Goal: Information Seeking & Learning: Learn about a topic

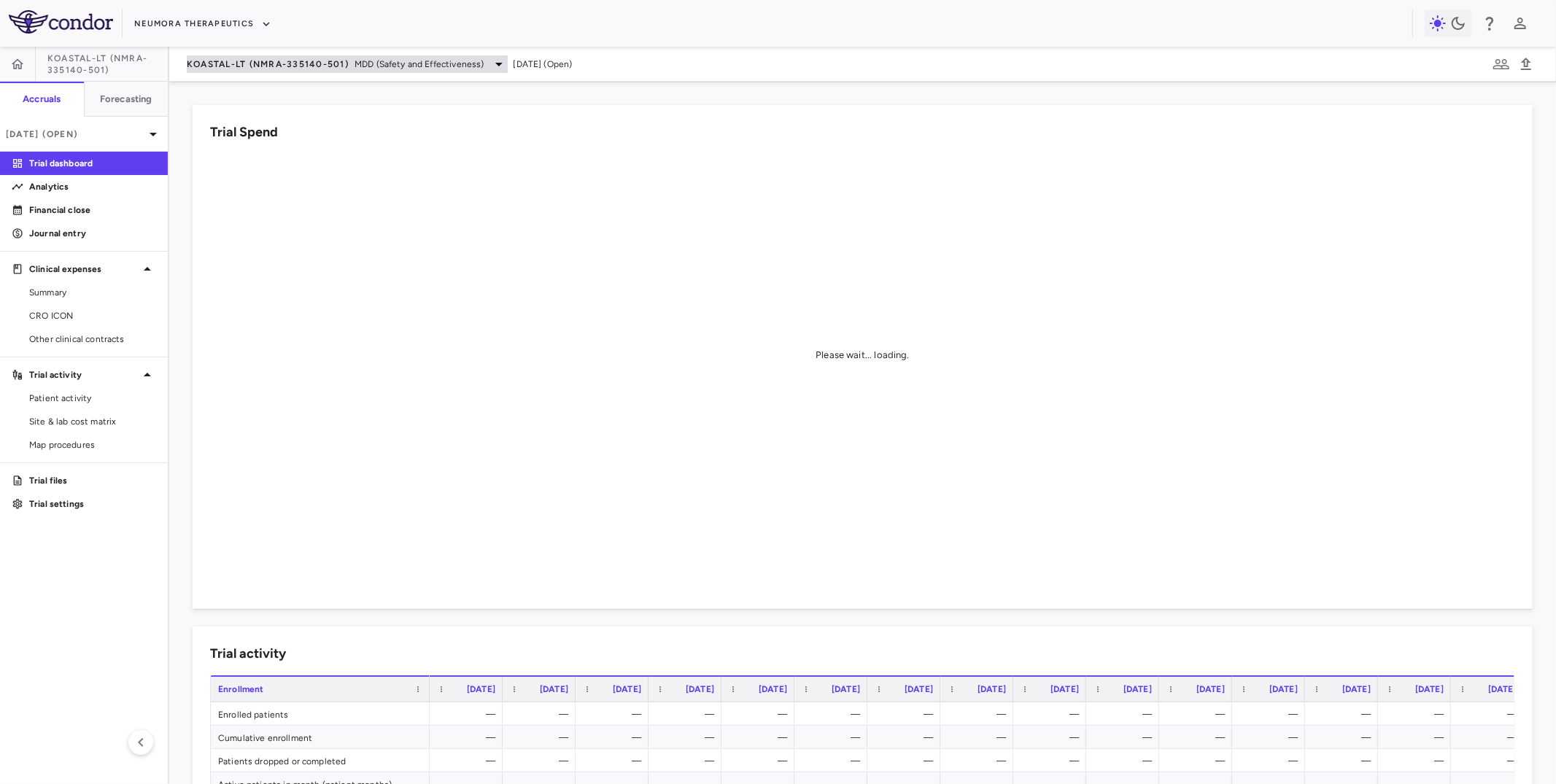
click at [238, 64] on span "KOASTAL-LT (NMRA-335140-501)" at bounding box center [267, 64] width 162 height 12
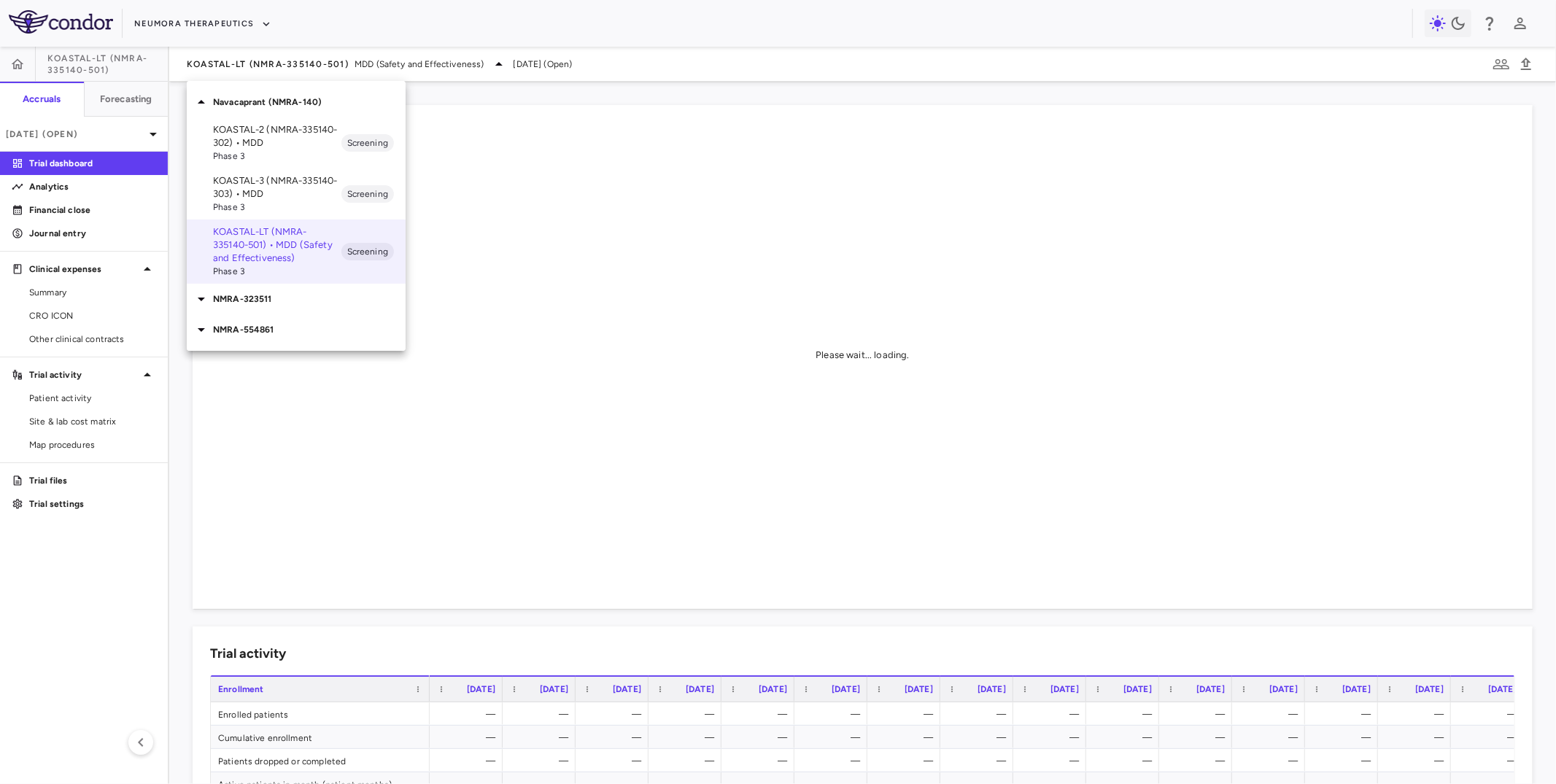
click at [210, 33] on div at bounding box center [778, 392] width 1556 height 784
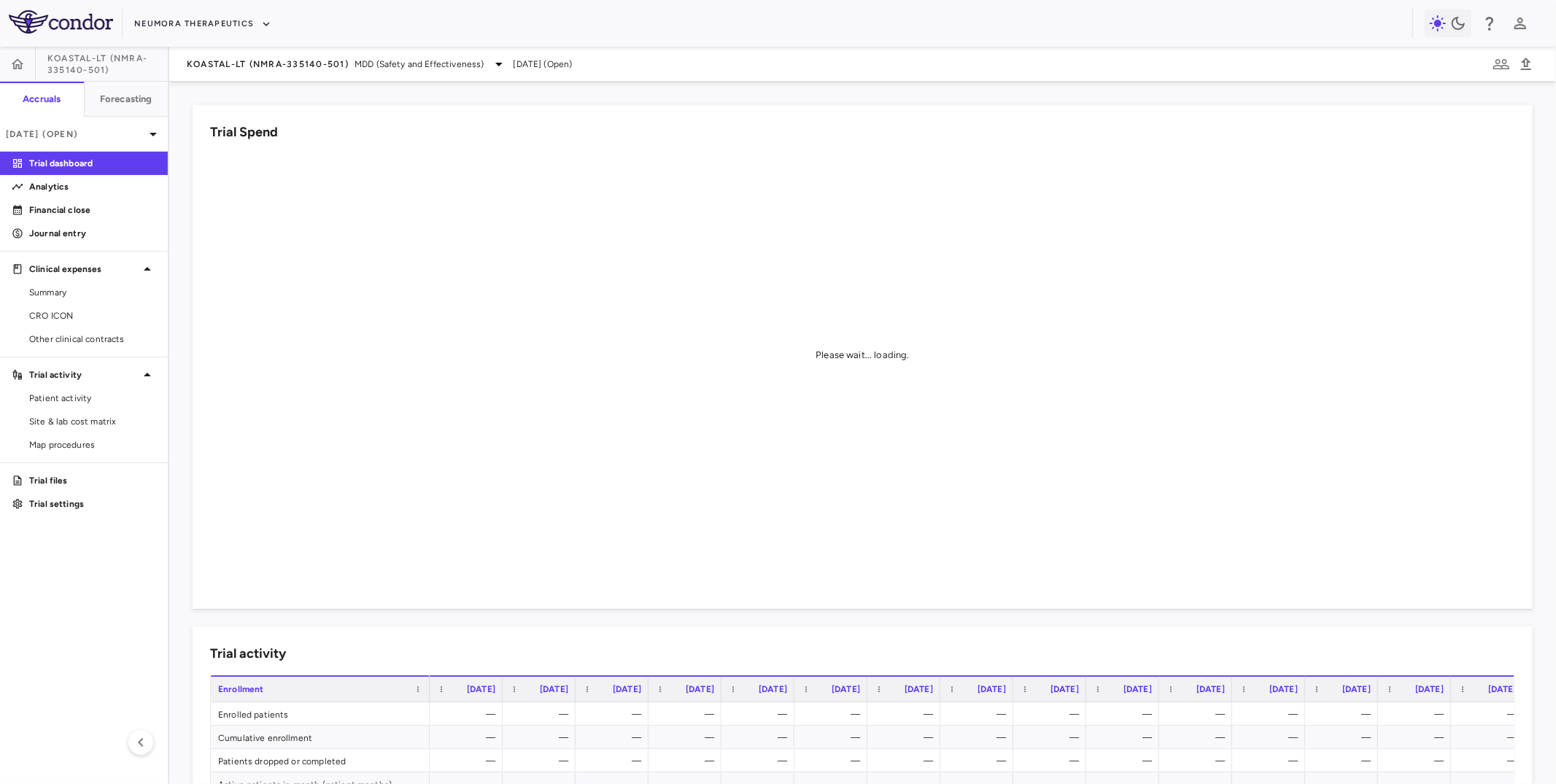
click at [210, 23] on div "Navacaprant (NMRA-140) KOASTAL-2 (NMRA-335140-302) • MDD Phase 3 Screening KOAS…" at bounding box center [778, 392] width 1556 height 784
click at [210, 23] on button "Neumora Therapeutics" at bounding box center [203, 24] width 137 height 23
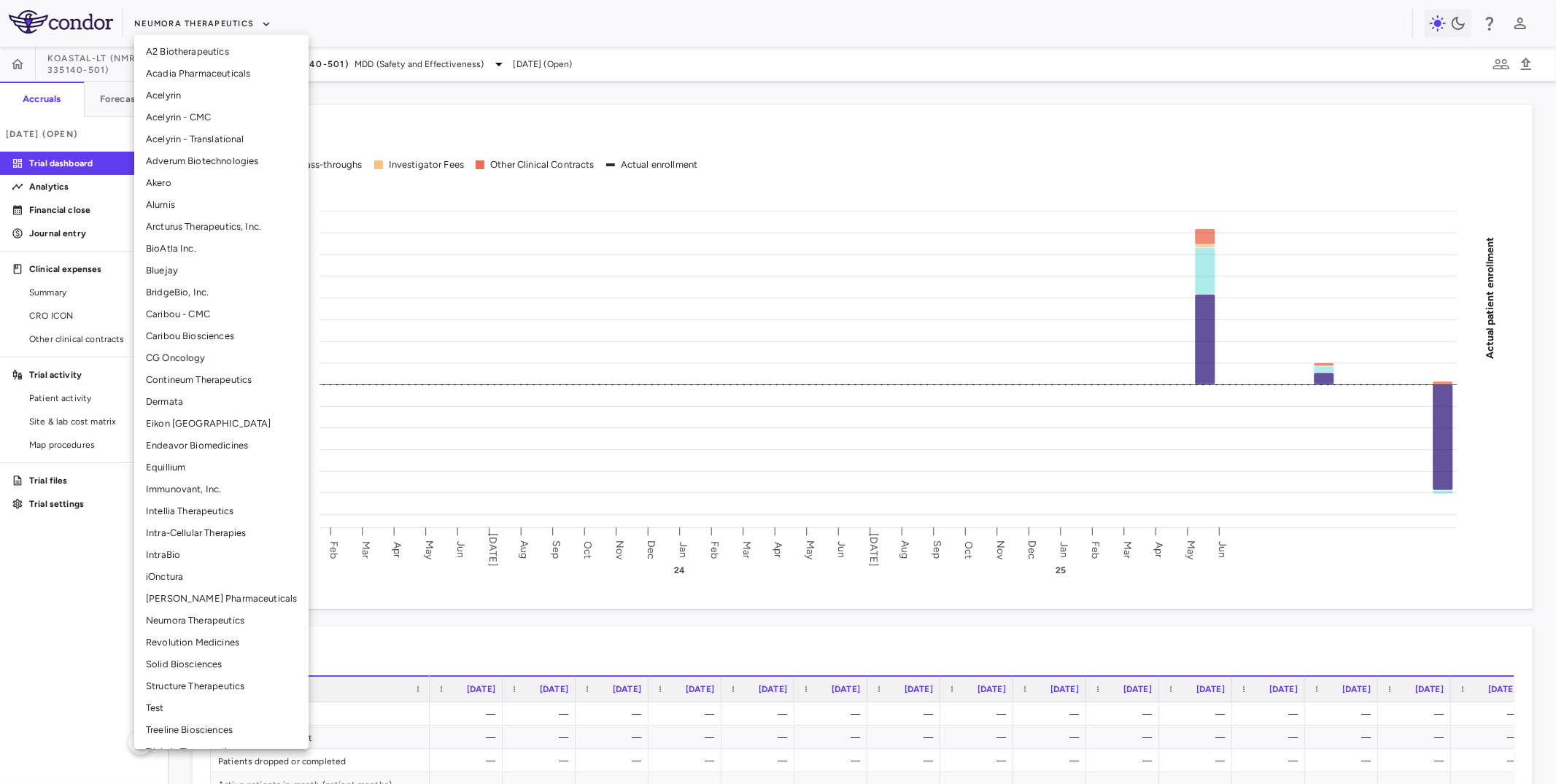
click at [203, 524] on li "Intra-Cellular Therapies" at bounding box center [221, 533] width 174 height 22
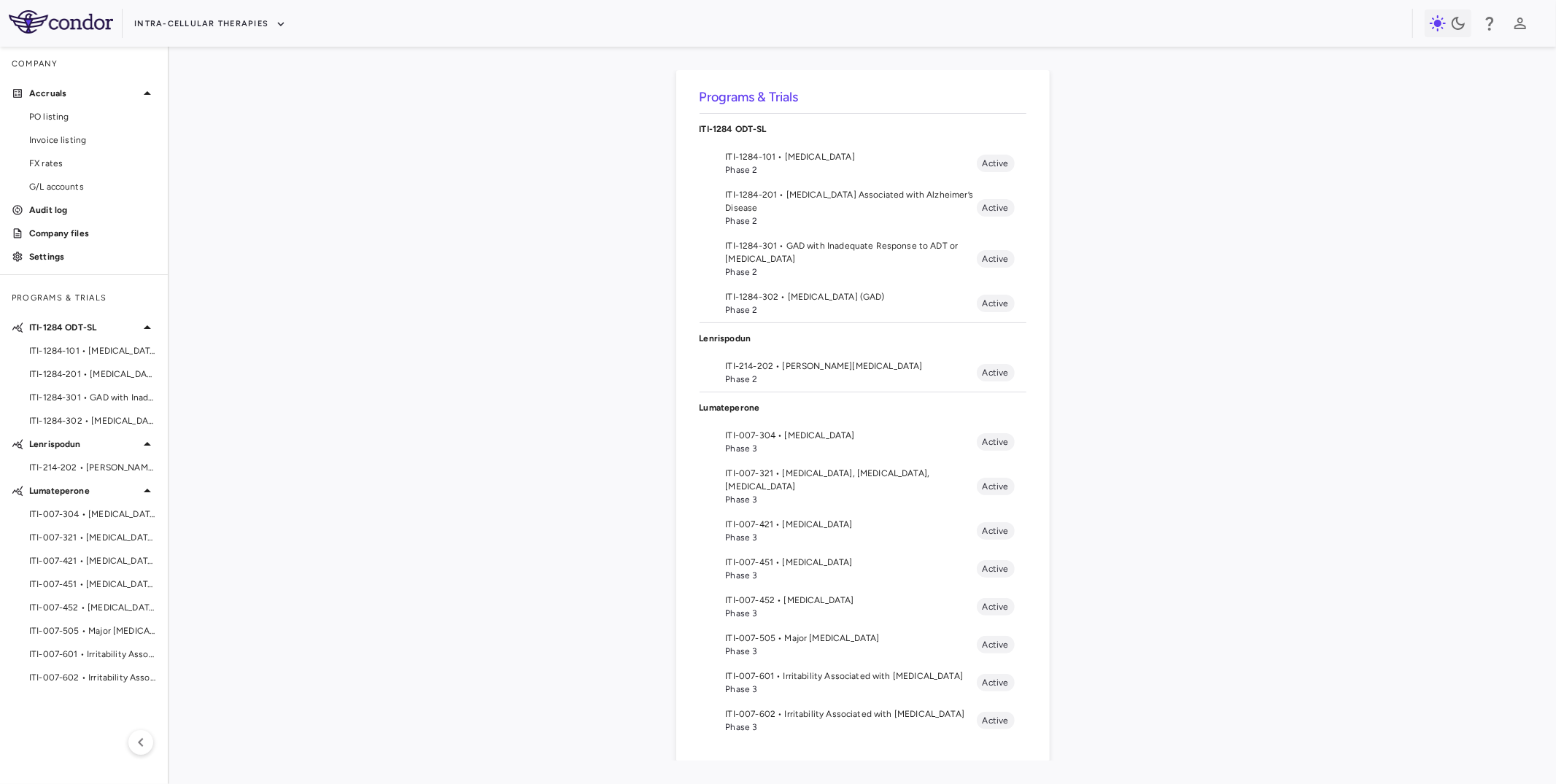
click at [834, 518] on span "ITI-007-421 • [MEDICAL_DATA]" at bounding box center [851, 524] width 251 height 13
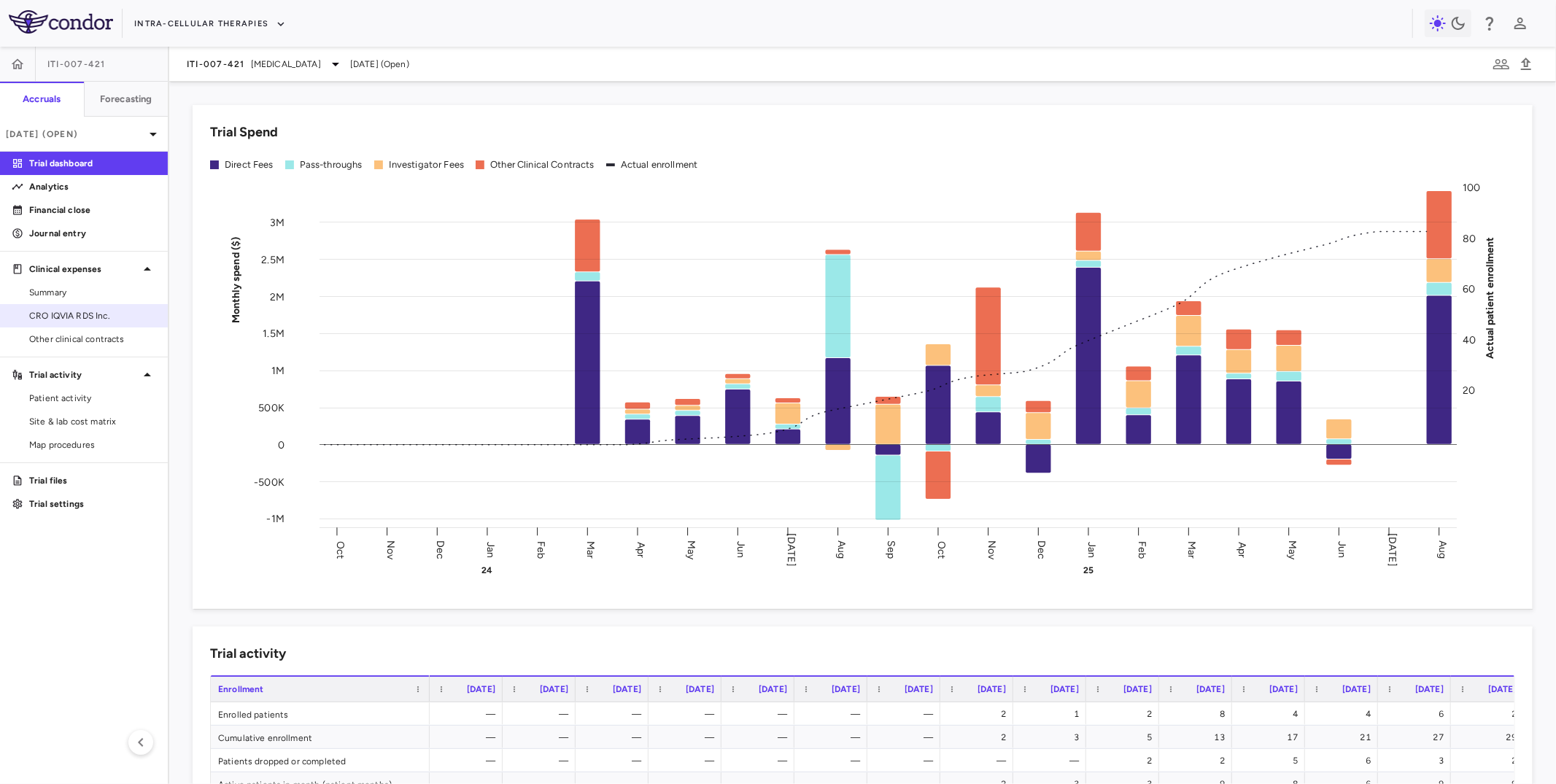
click at [85, 310] on span "CRO IQVIA RDS Inc." at bounding box center [93, 315] width 127 height 13
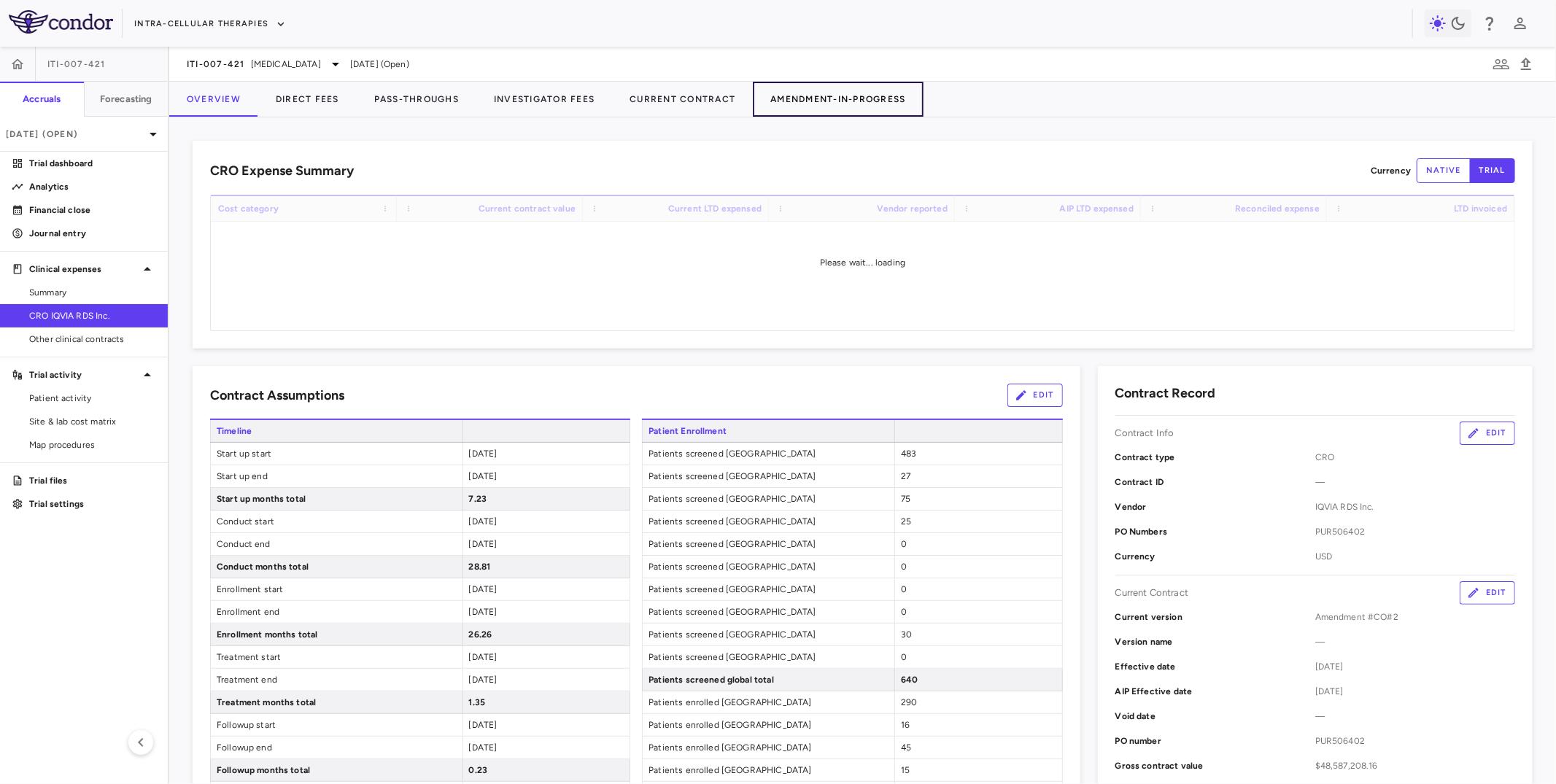
click at [817, 104] on button "Amendment-In-Progress" at bounding box center [838, 99] width 170 height 35
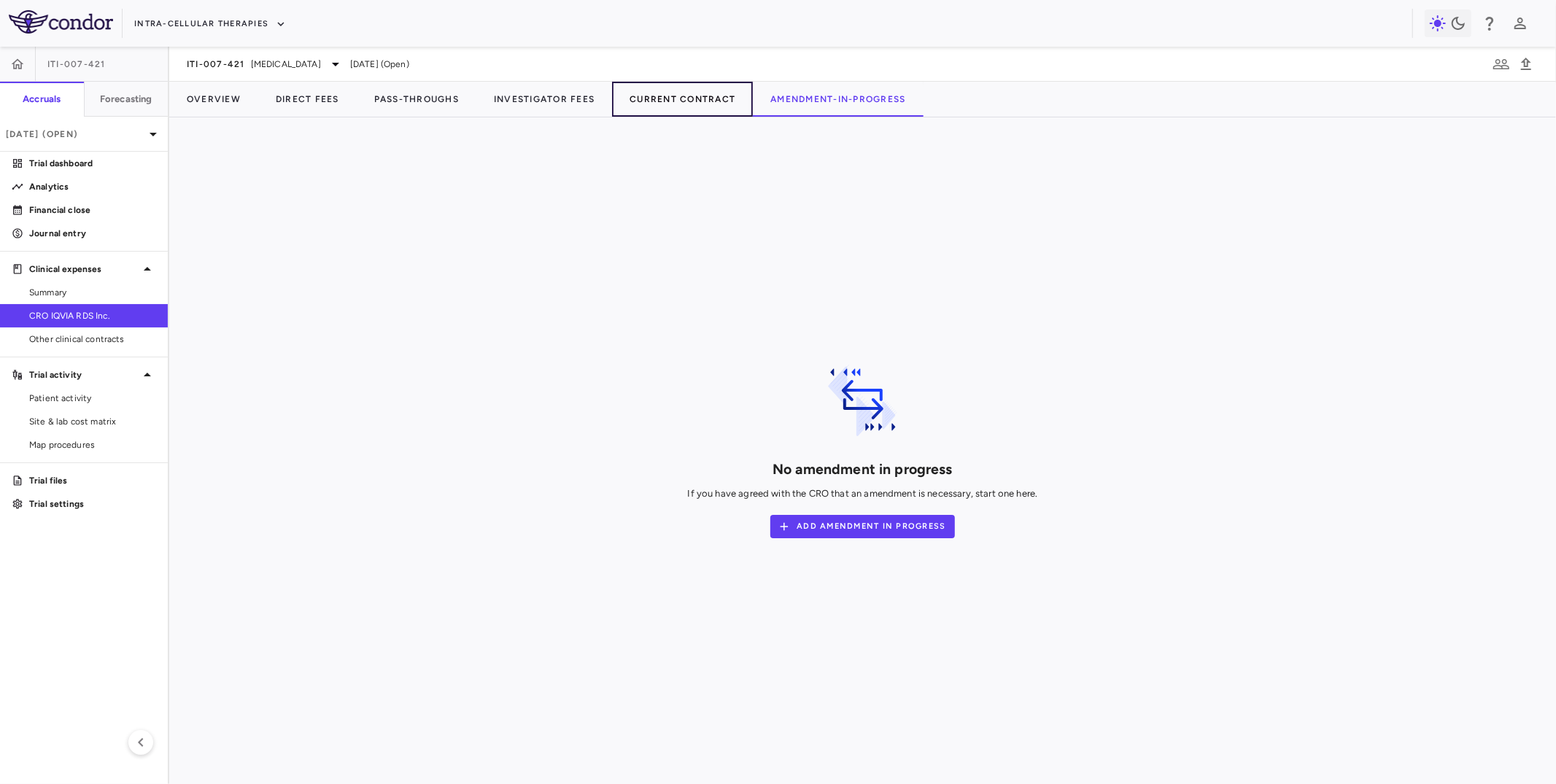
click at [661, 100] on button "Current Contract" at bounding box center [682, 99] width 141 height 35
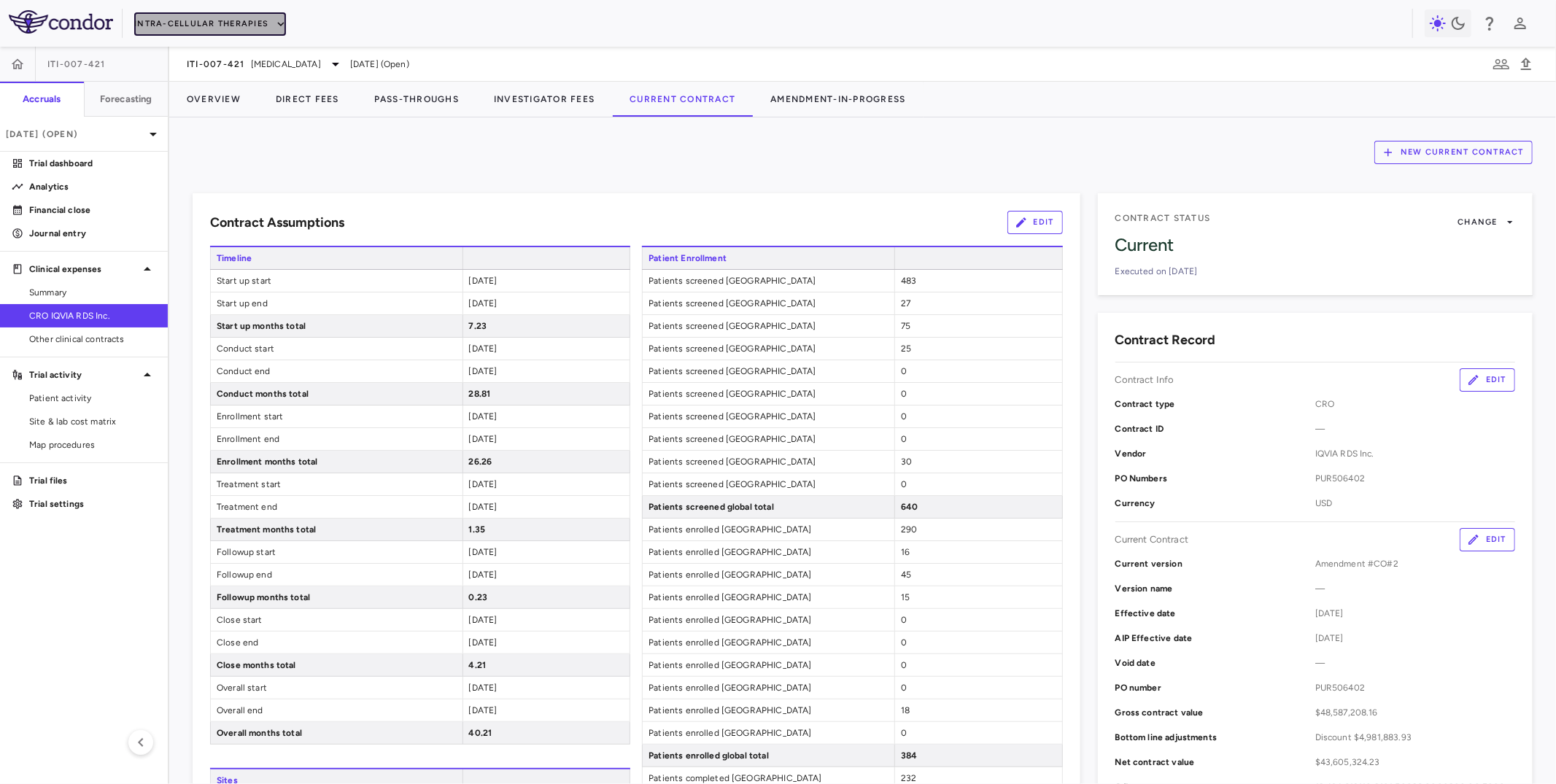
click at [196, 25] on button "Intra-Cellular Therapies" at bounding box center [210, 24] width 151 height 23
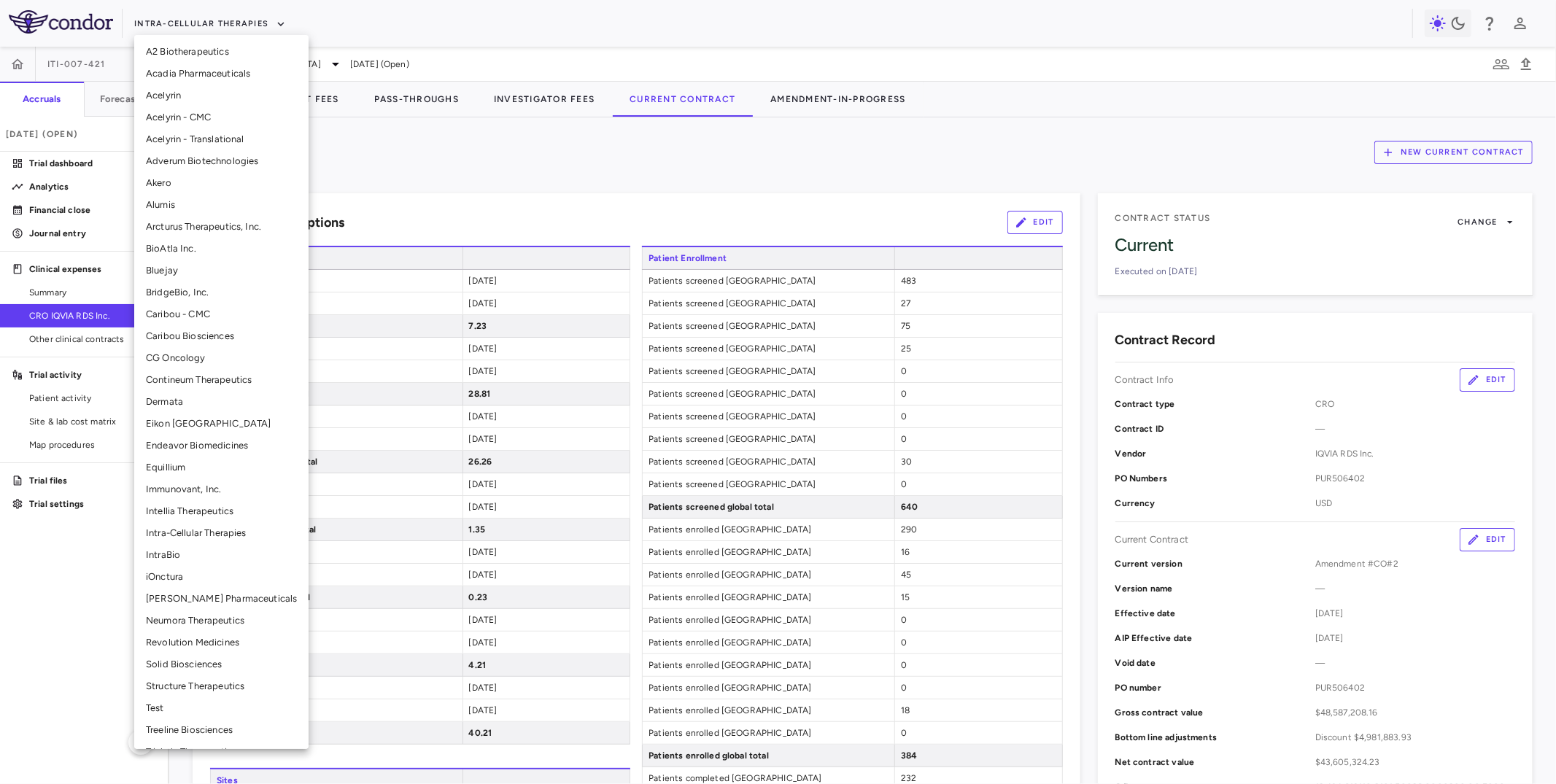
click at [186, 621] on li "Neumora Therapeutics" at bounding box center [221, 620] width 174 height 22
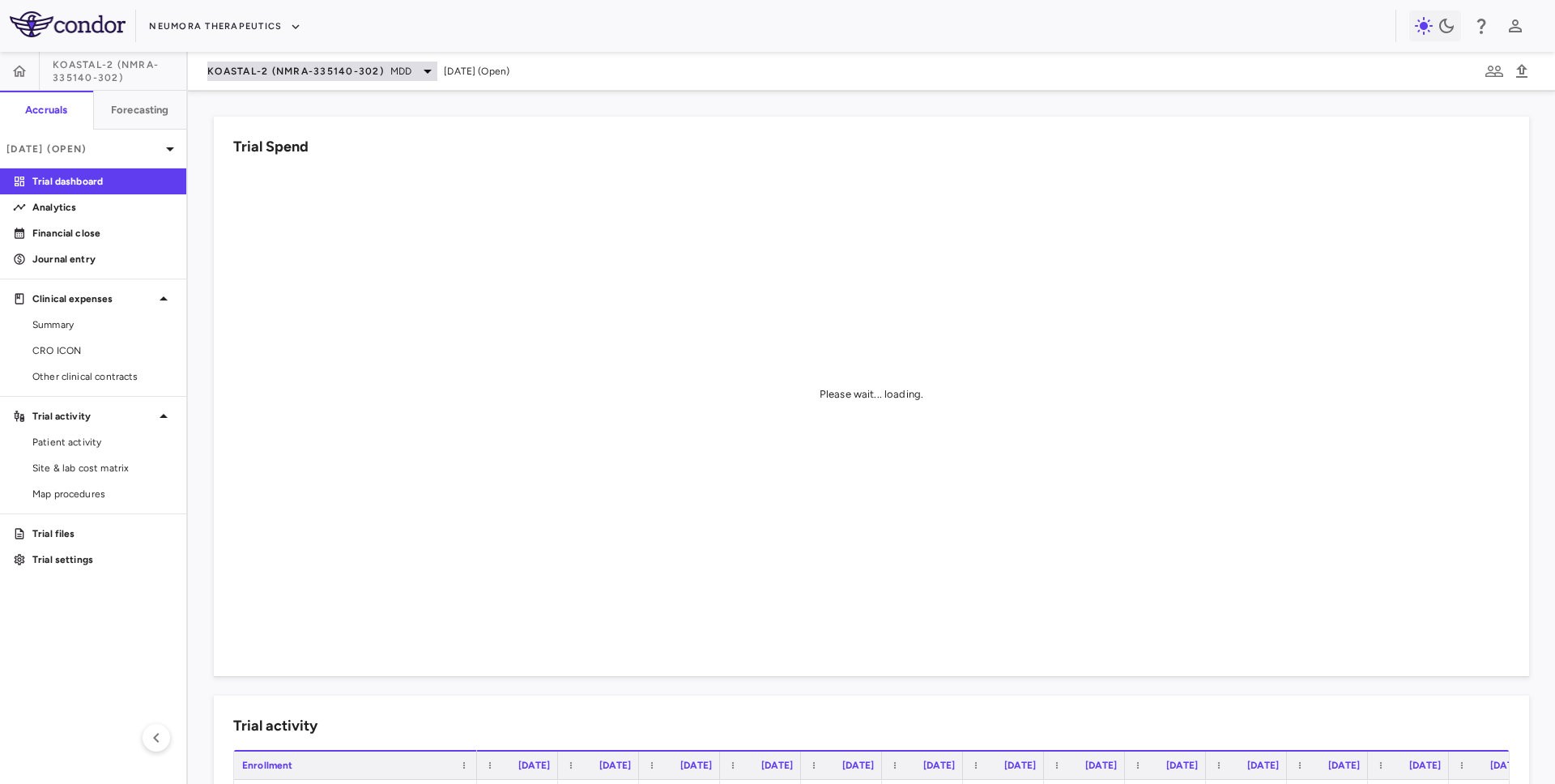
click at [285, 70] on span "KOASTAL-2 (NMRA-335140-302)" at bounding box center [295, 71] width 176 height 13
